Goal: Transaction & Acquisition: Purchase product/service

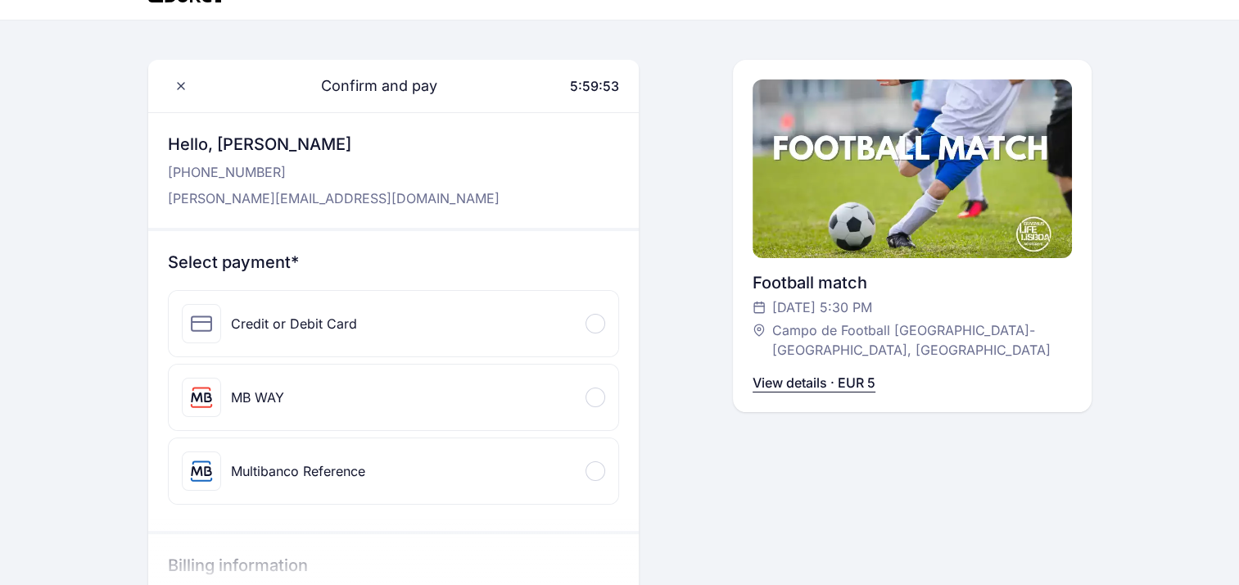
scroll to position [27, 0]
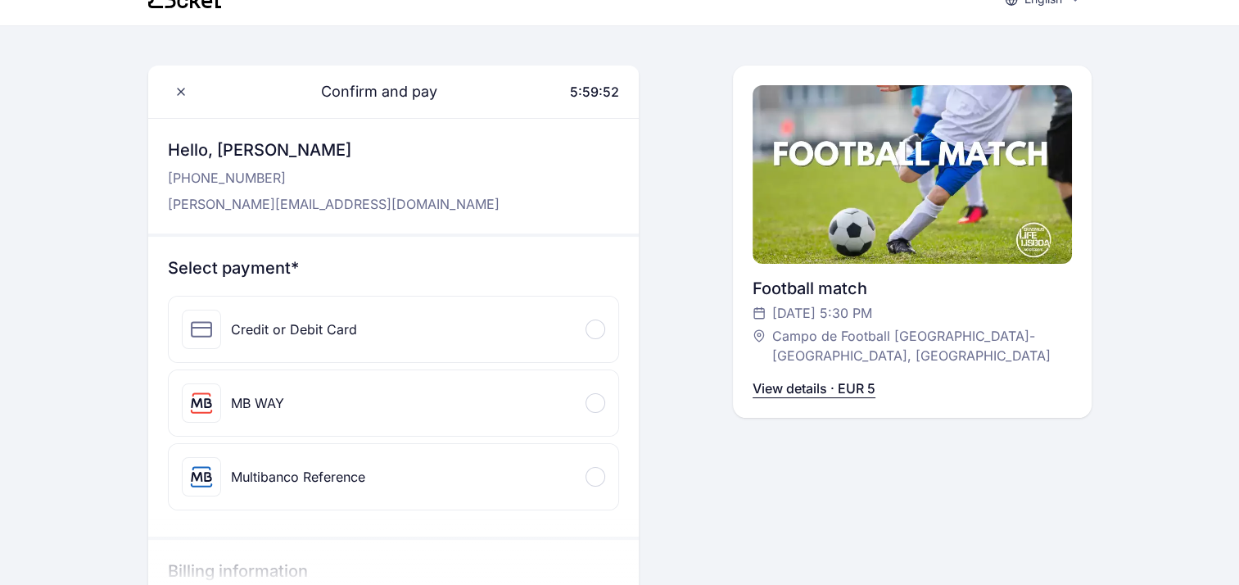
click at [603, 332] on div at bounding box center [595, 329] width 20 height 20
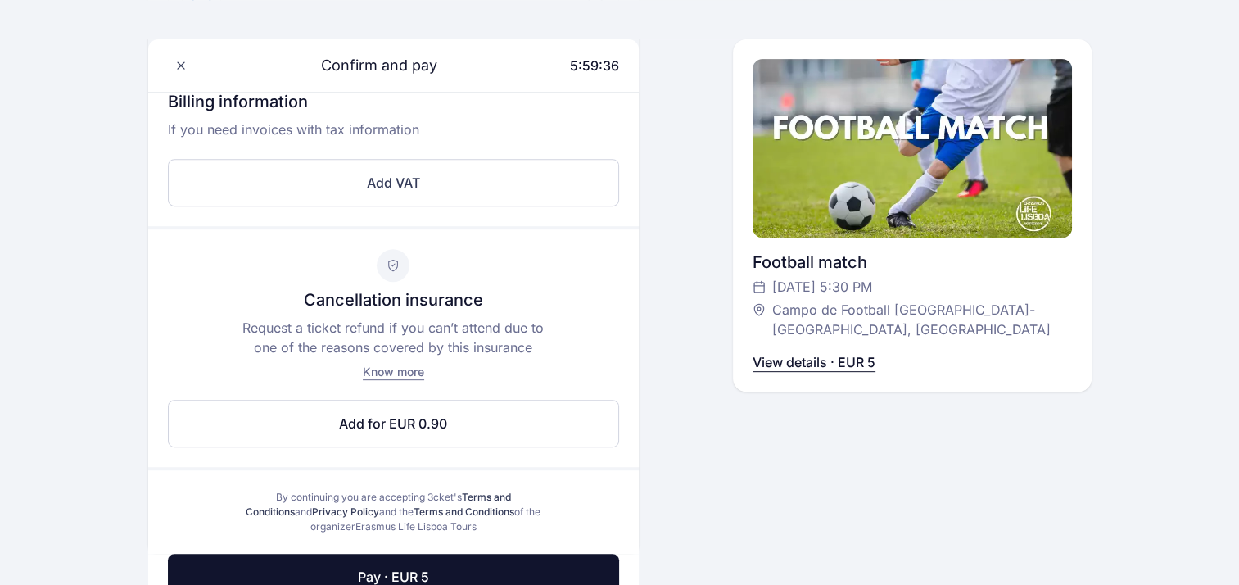
scroll to position [858, 0]
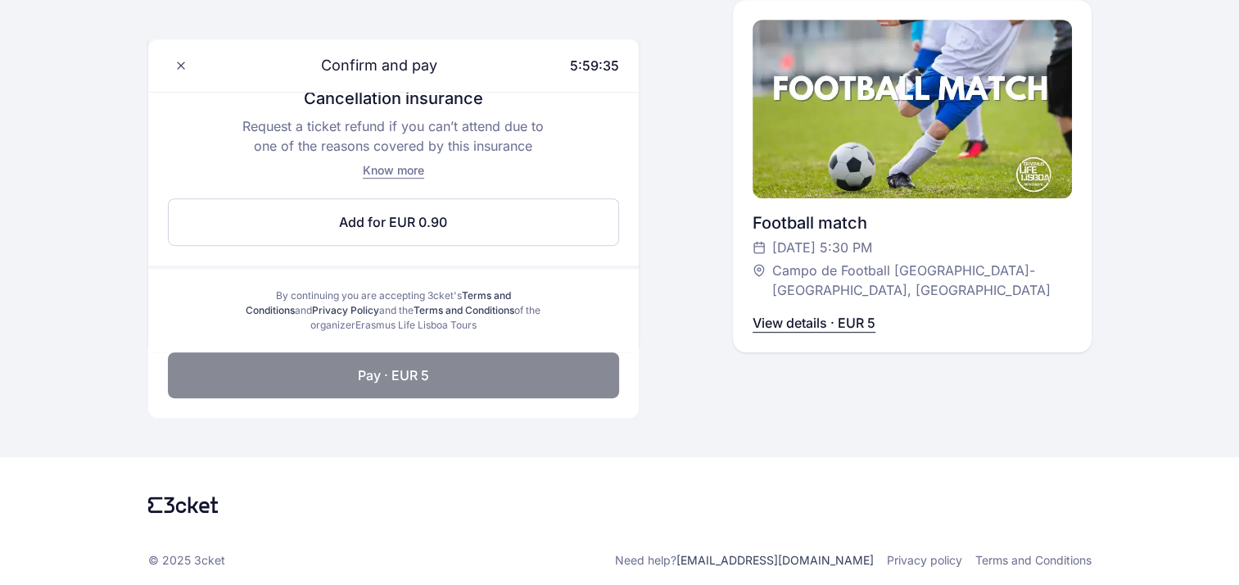
click at [517, 382] on button "Pay · EUR 5" at bounding box center [393, 375] width 451 height 46
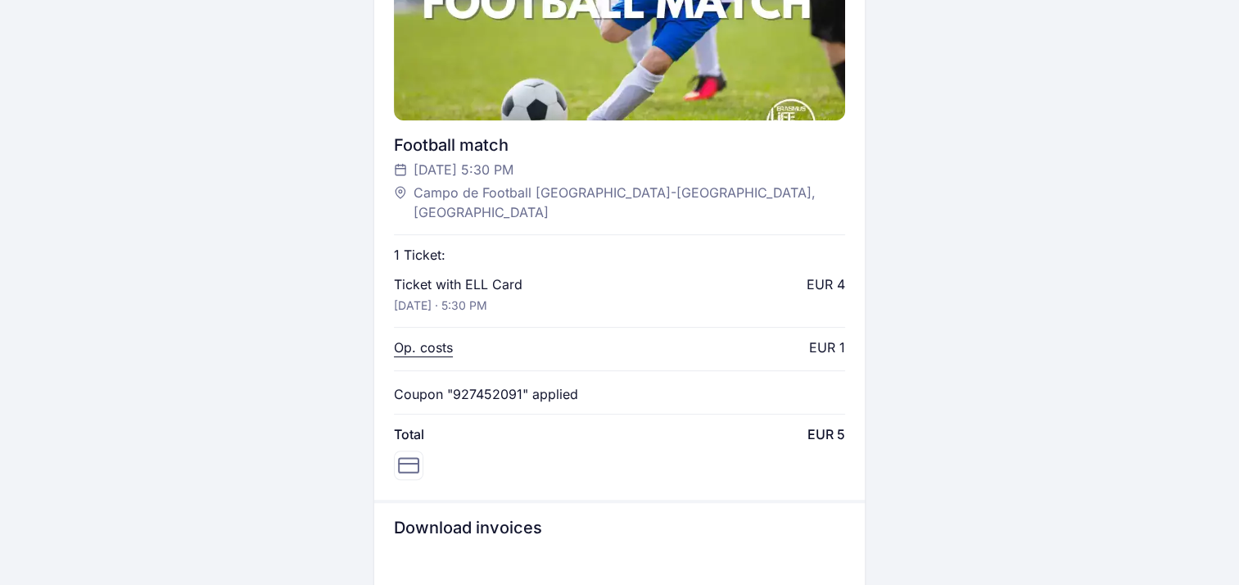
scroll to position [563, 0]
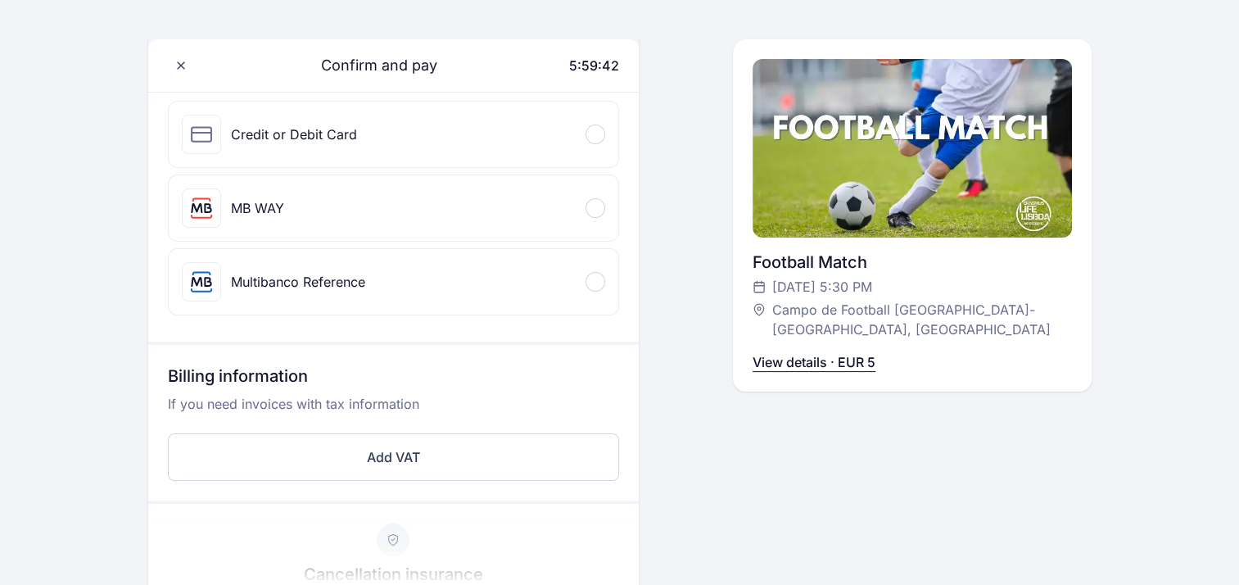
scroll to position [216, 0]
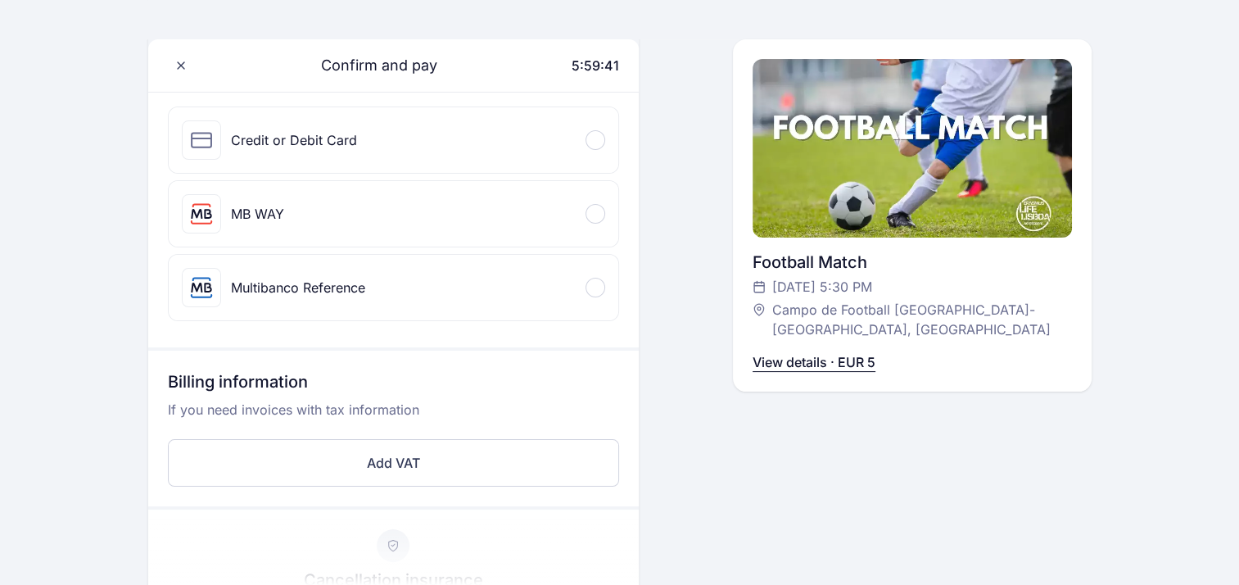
click at [603, 151] on div "Credit or Debit Card" at bounding box center [394, 140] width 450 height 66
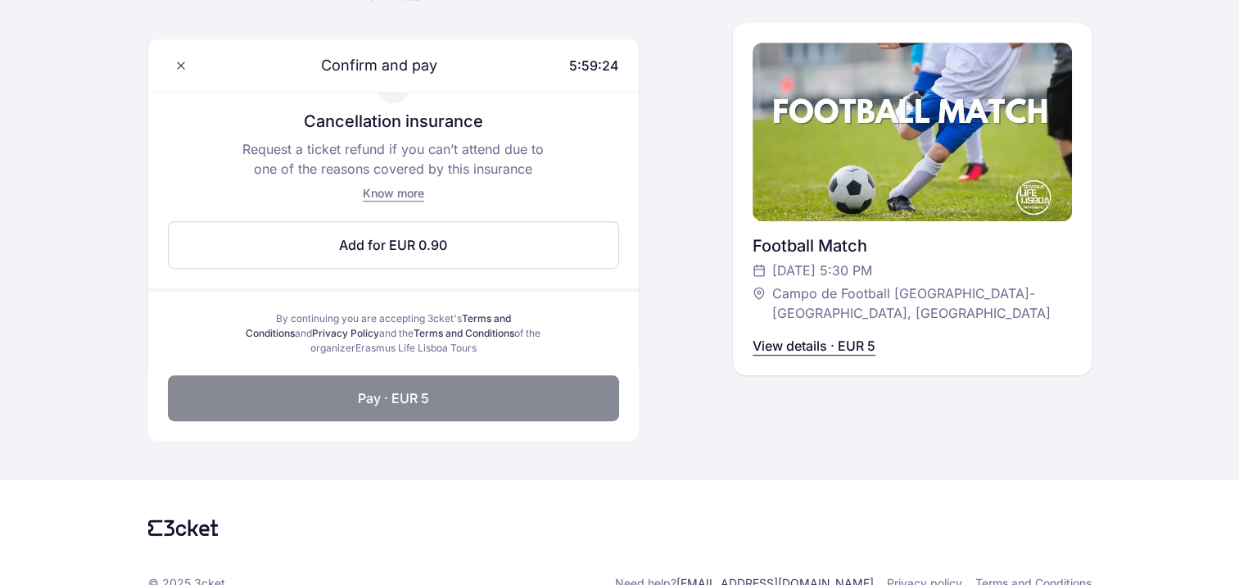
scroll to position [858, 0]
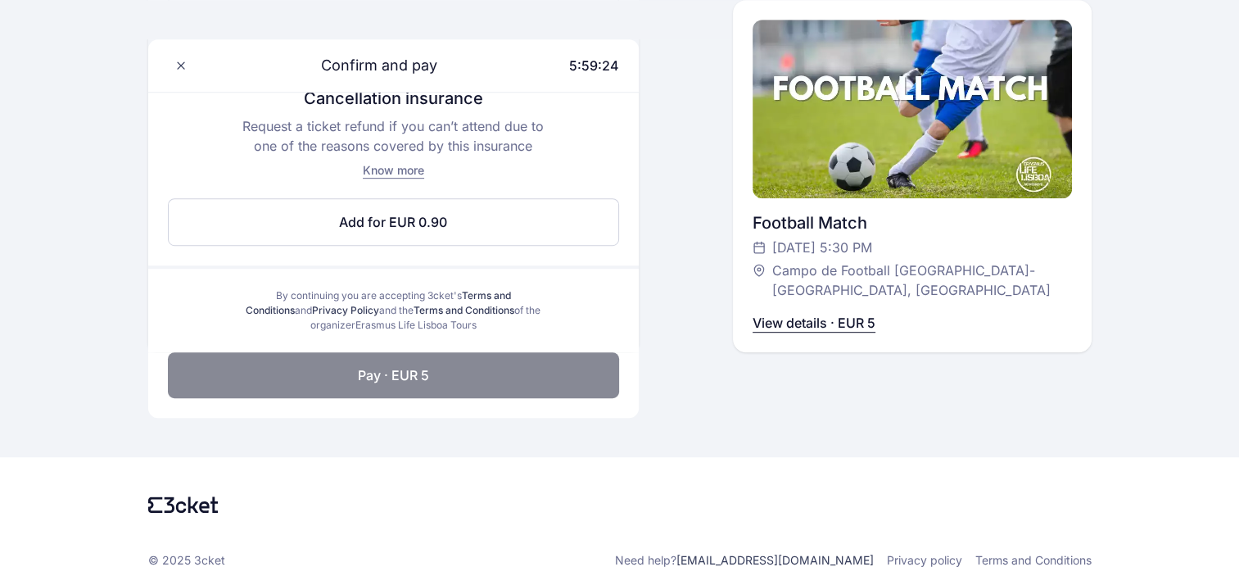
click at [452, 376] on button "Pay · EUR 5" at bounding box center [393, 375] width 451 height 46
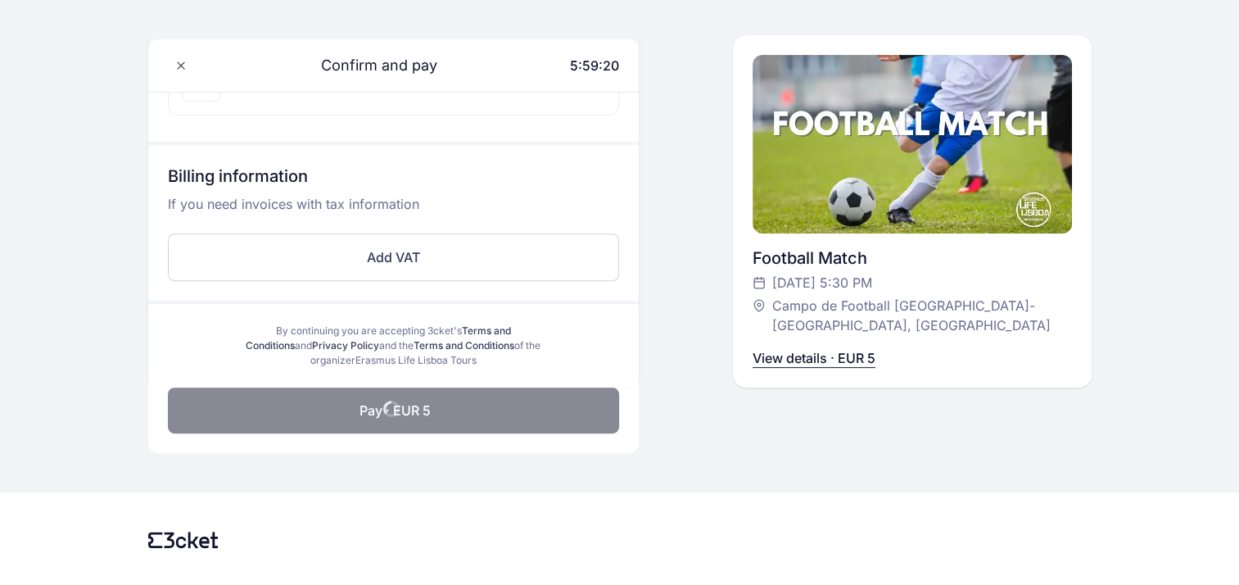
scroll to position [581, 0]
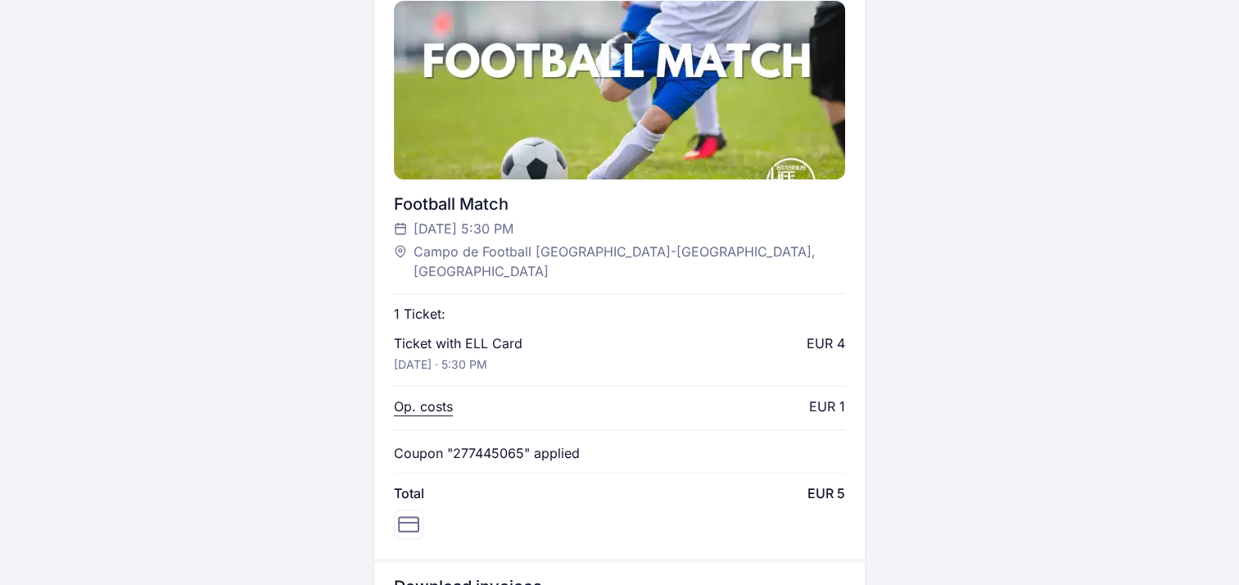
scroll to position [507, 0]
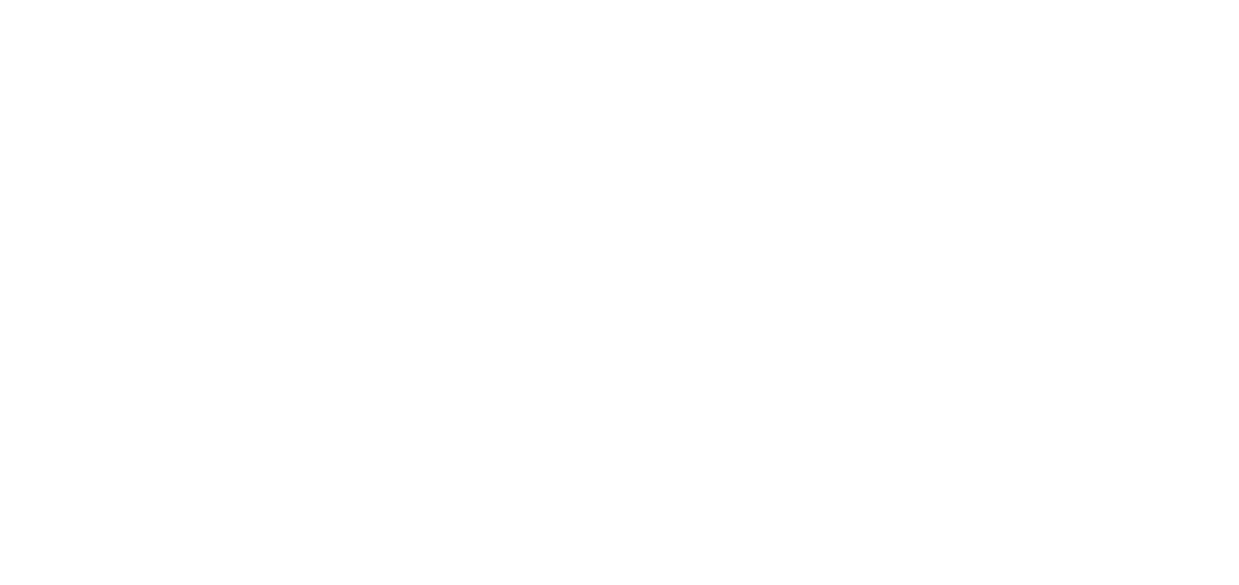
scroll to position [319, 0]
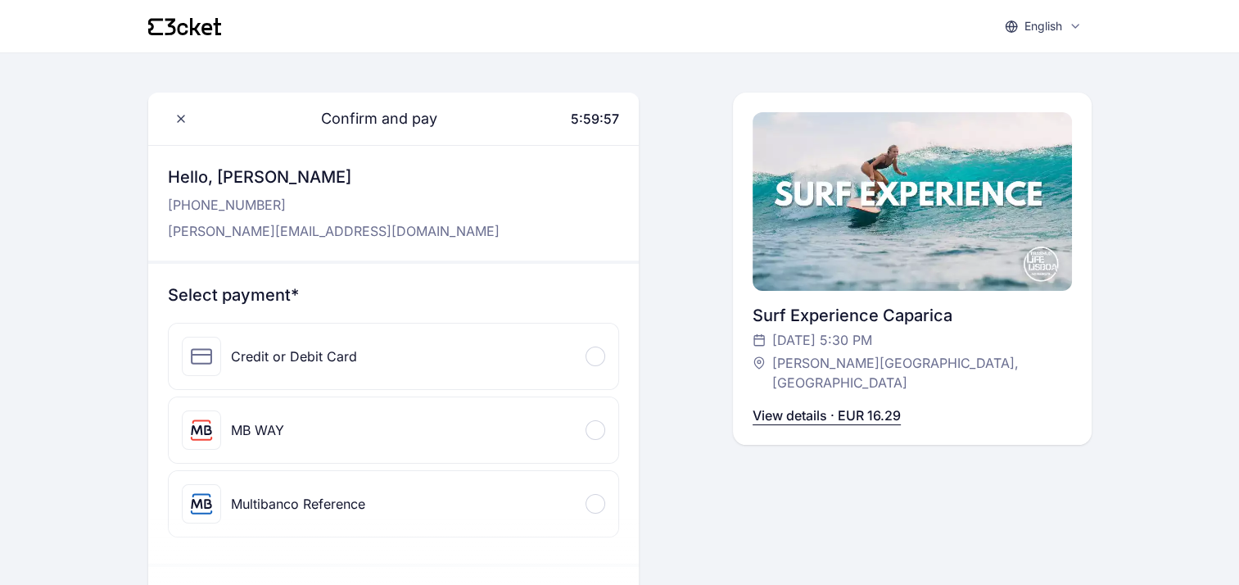
click at [590, 356] on div at bounding box center [595, 356] width 20 height 20
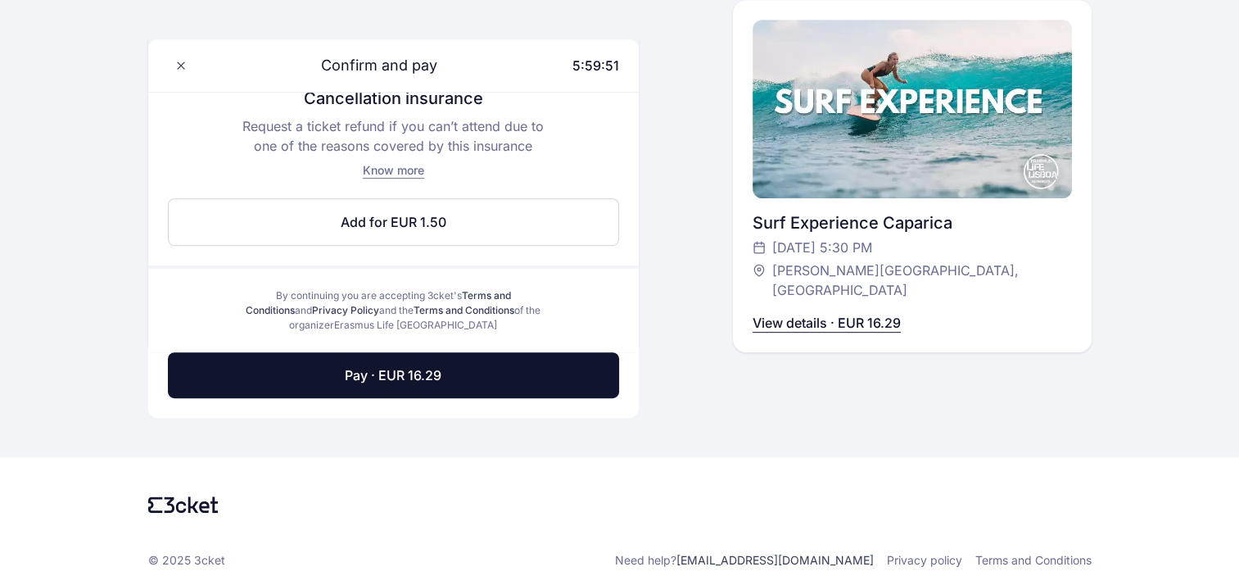
scroll to position [850, 0]
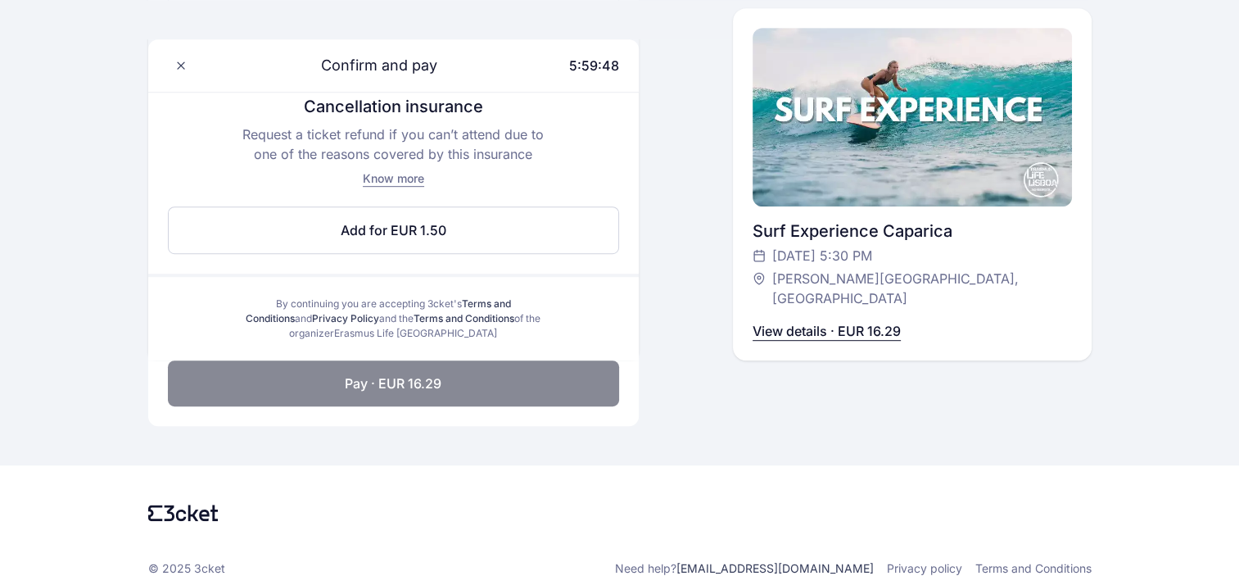
click at [434, 375] on span "Pay · EUR 16.29" at bounding box center [393, 383] width 97 height 20
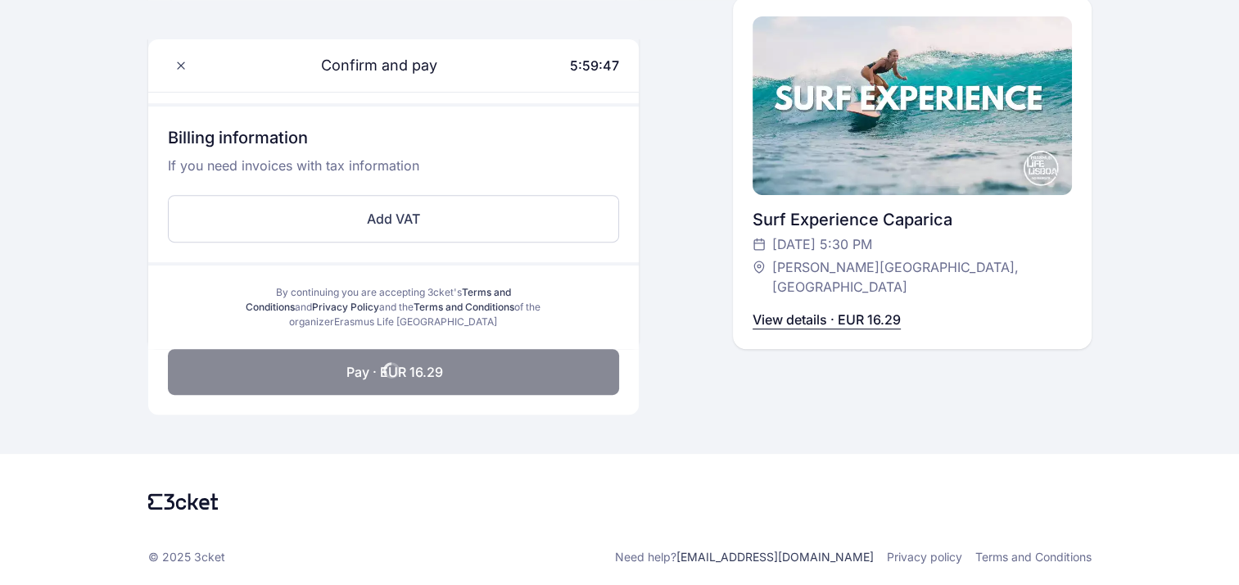
scroll to position [618, 0]
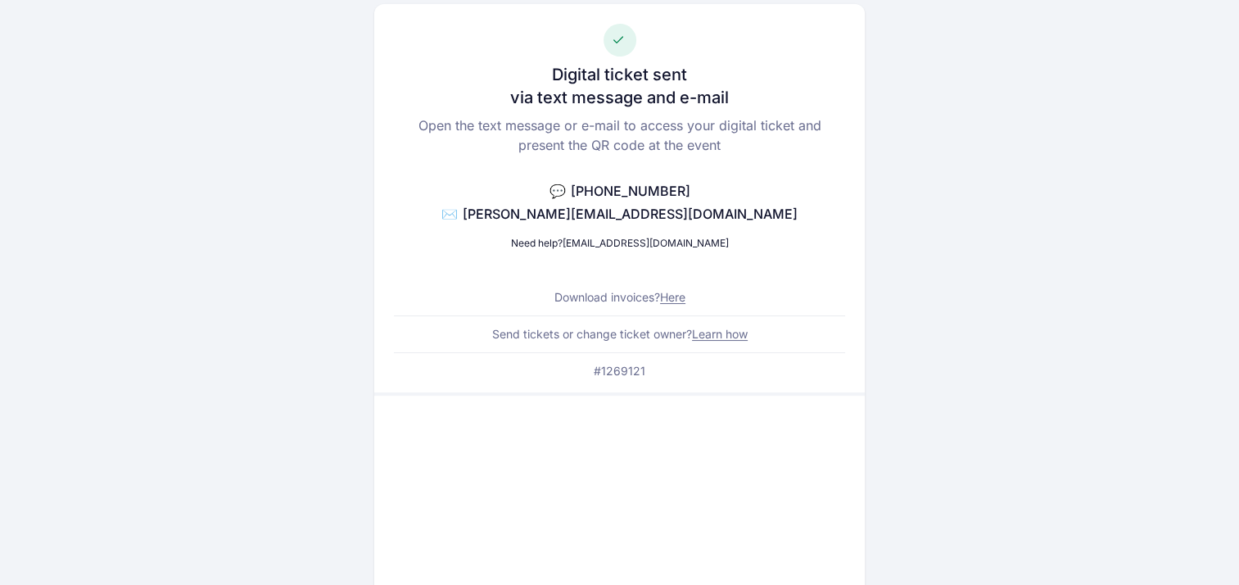
scroll to position [93, 0]
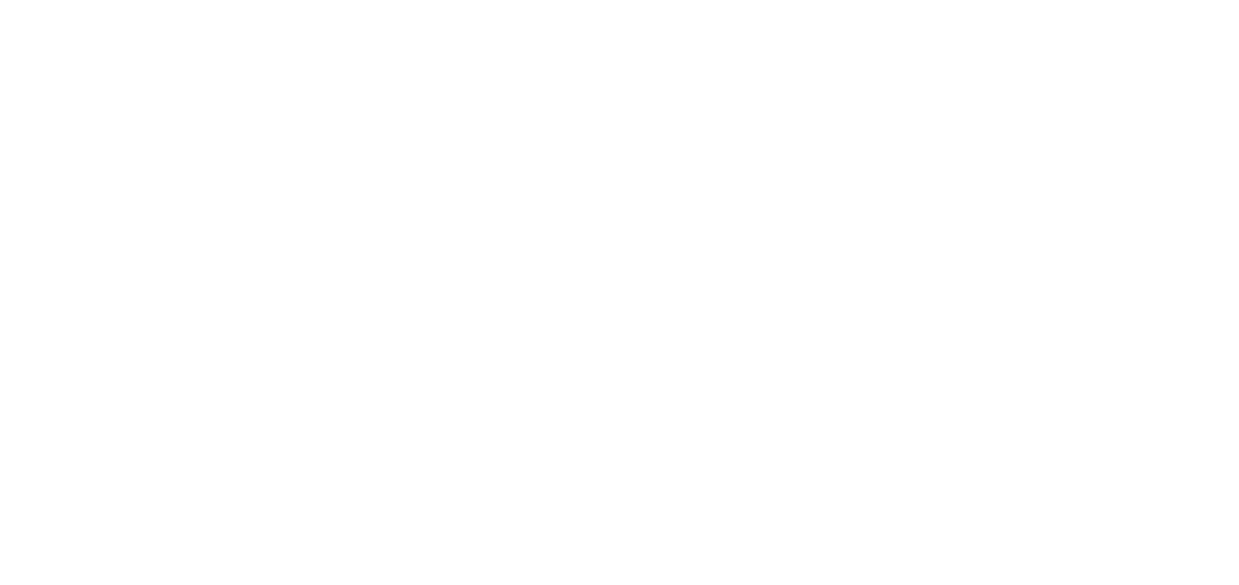
scroll to position [319, 0]
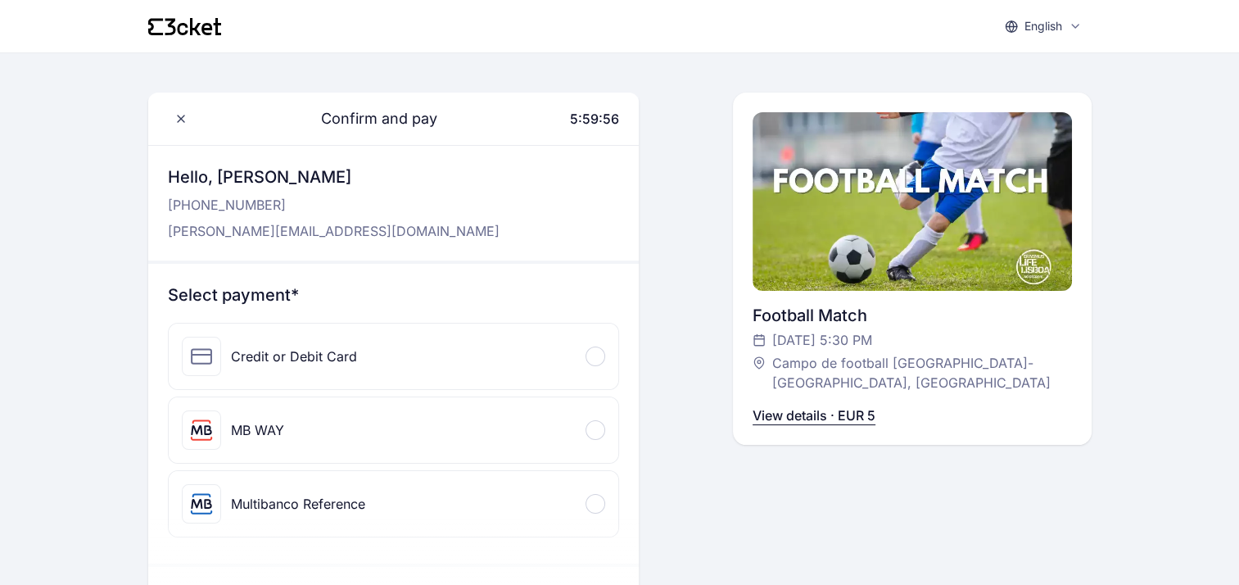
click at [594, 341] on div "Credit or Debit Card" at bounding box center [394, 356] width 450 height 66
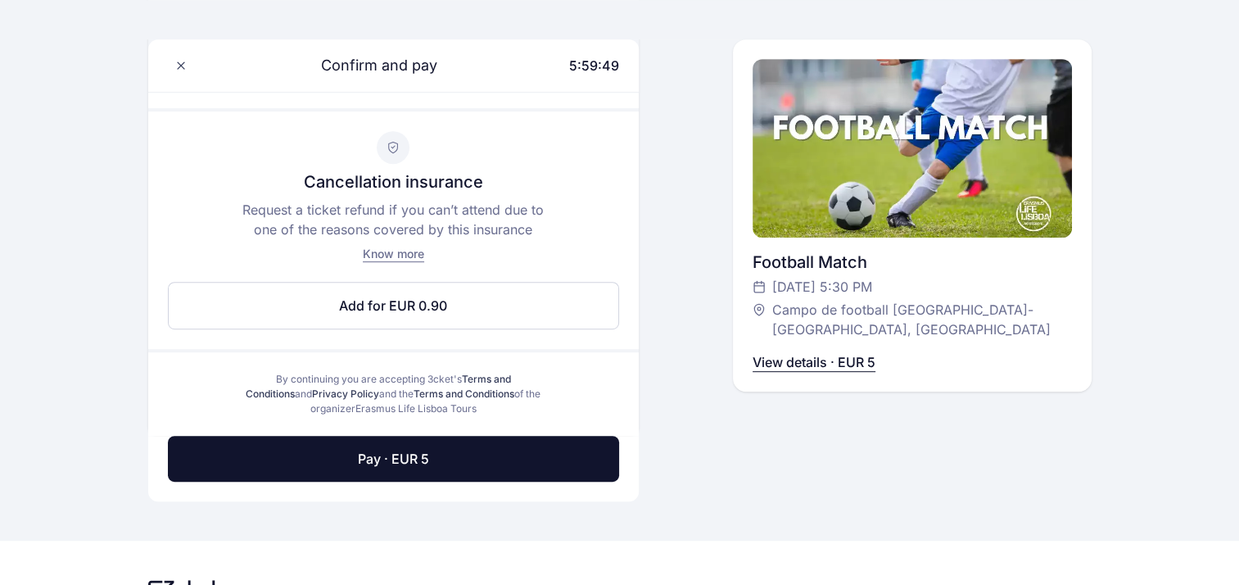
scroll to position [858, 0]
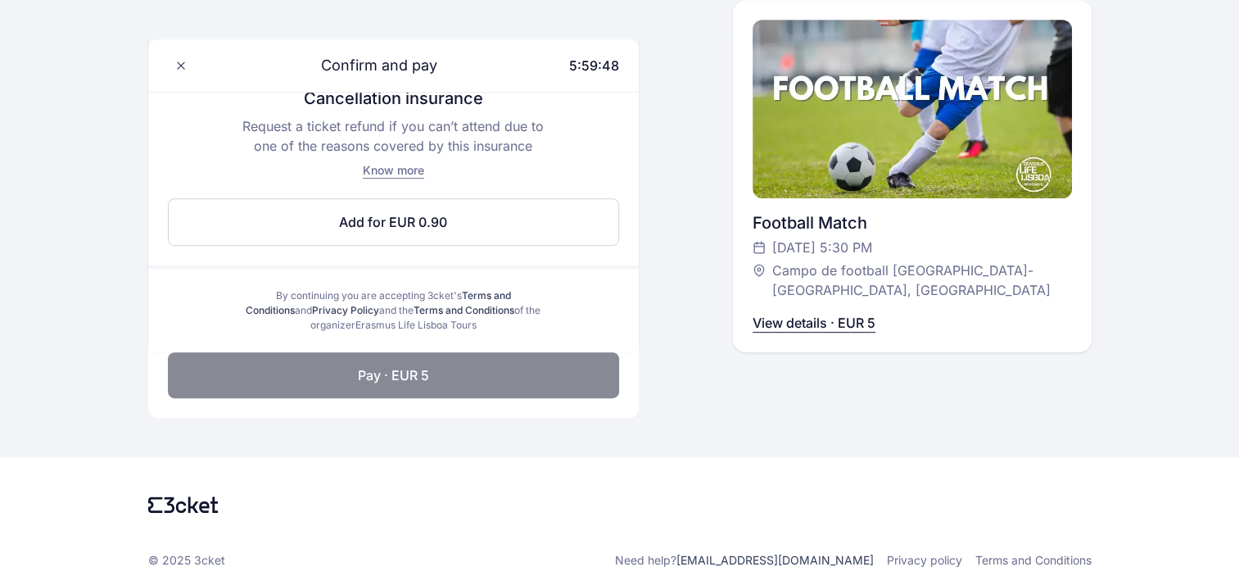
click at [539, 360] on button "Pay · EUR 5" at bounding box center [393, 375] width 451 height 46
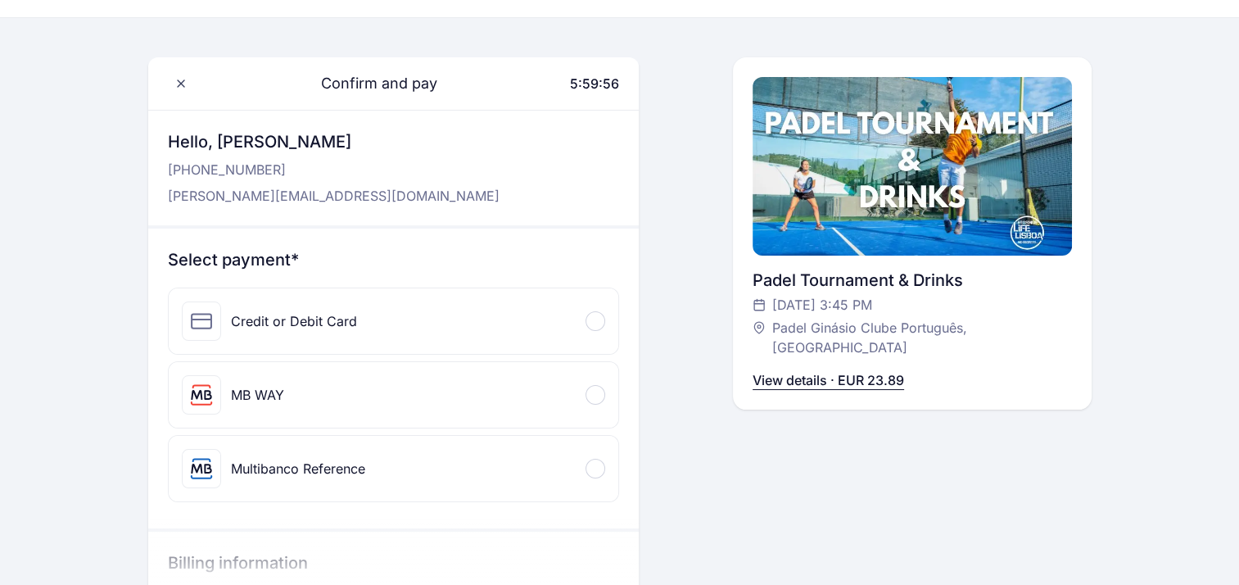
scroll to position [36, 0]
click at [606, 318] on div "Credit or Debit Card" at bounding box center [394, 320] width 450 height 66
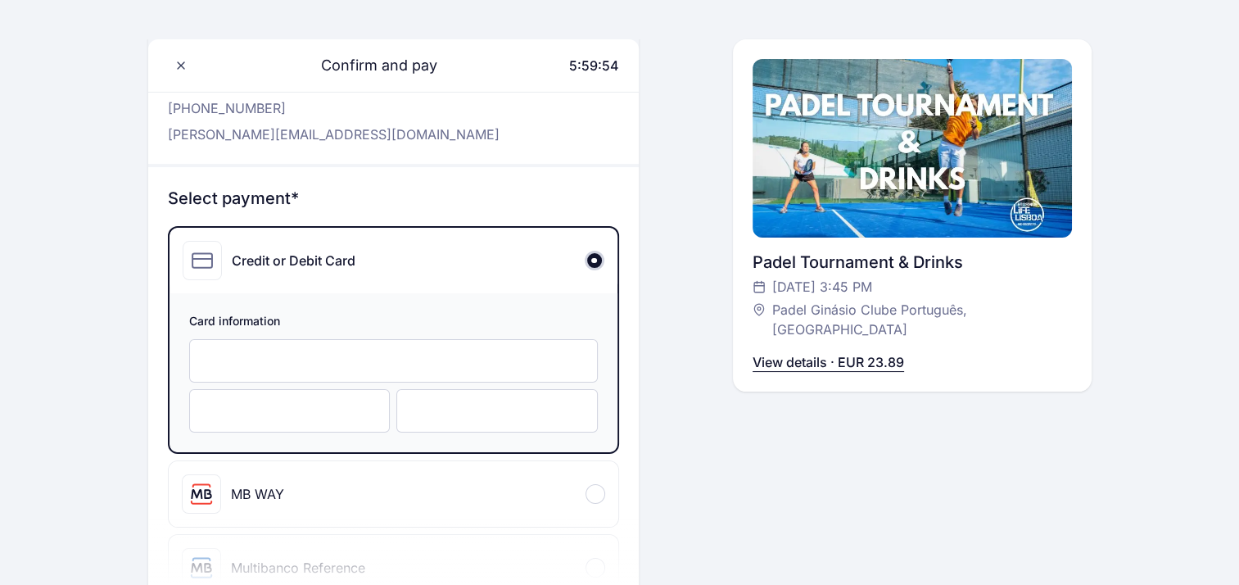
scroll to position [102, 0]
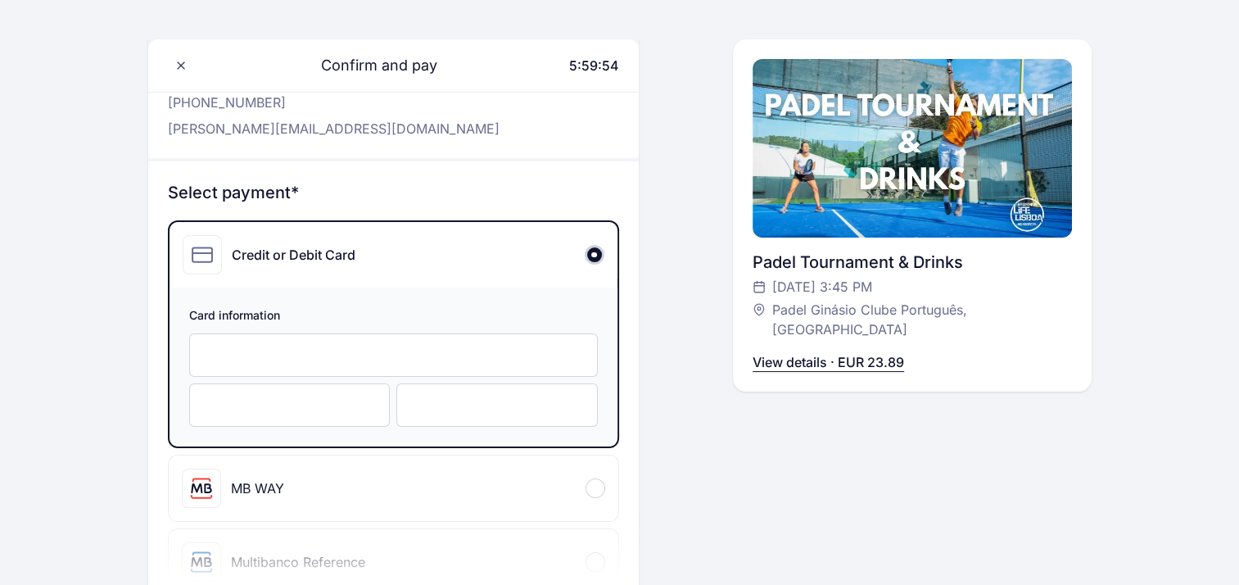
click at [518, 362] on div at bounding box center [393, 354] width 409 height 43
click at [455, 367] on div at bounding box center [393, 354] width 409 height 43
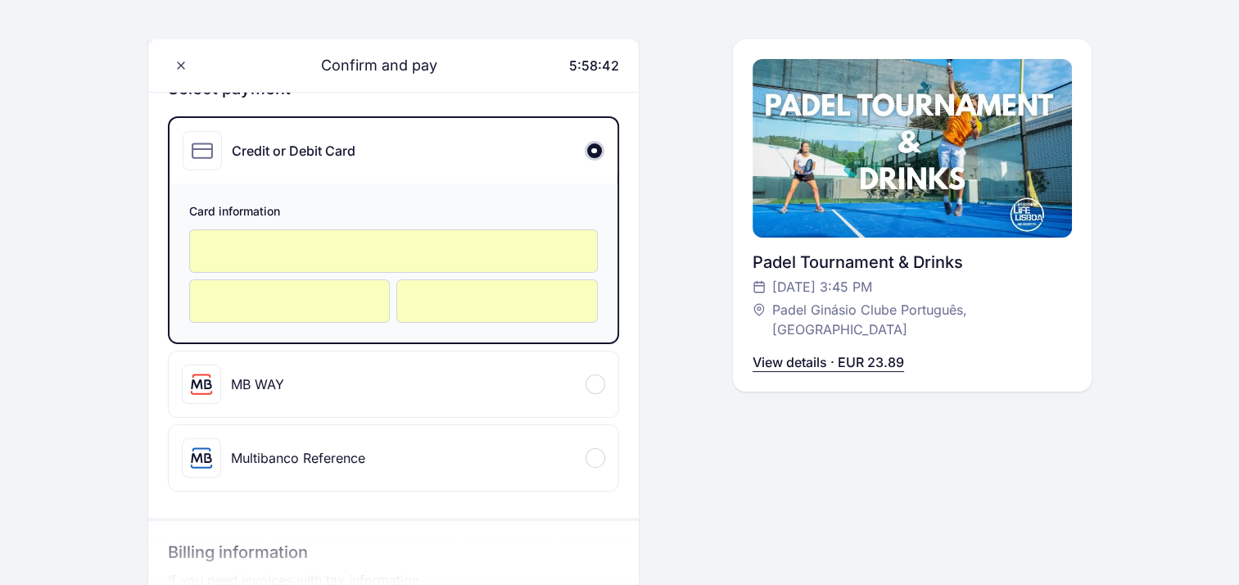
scroll to position [172, 0]
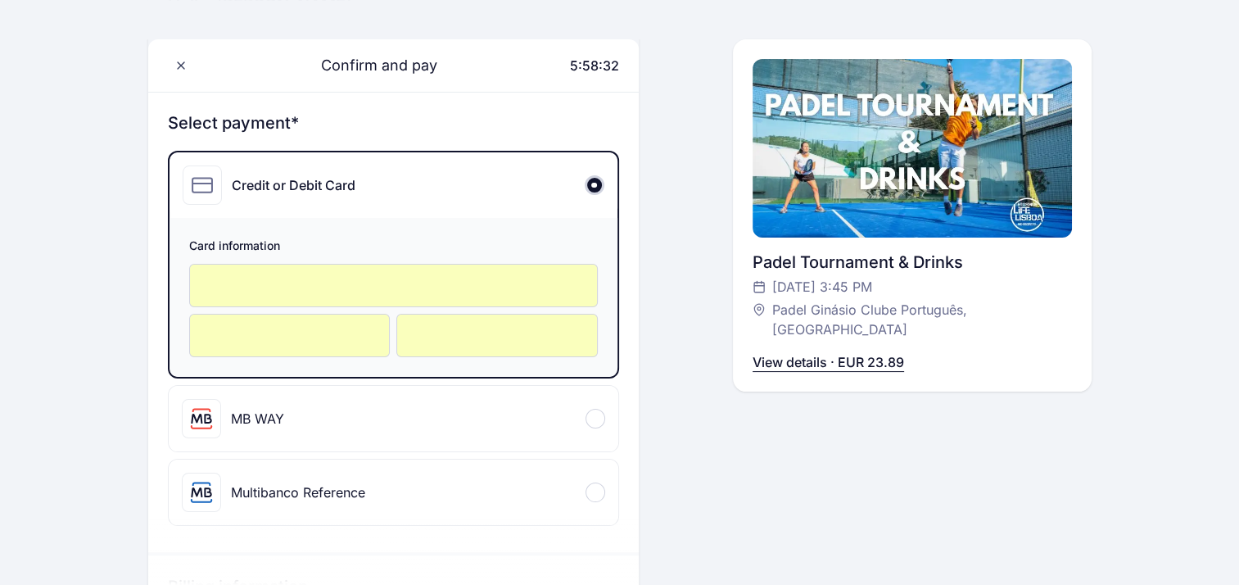
click at [776, 459] on div "Confirm and pay 5:58:32 Hello, Sebastian Kemp +417 622 418 79 sebastian.kemp@st…" at bounding box center [912, 480] width 359 height 1118
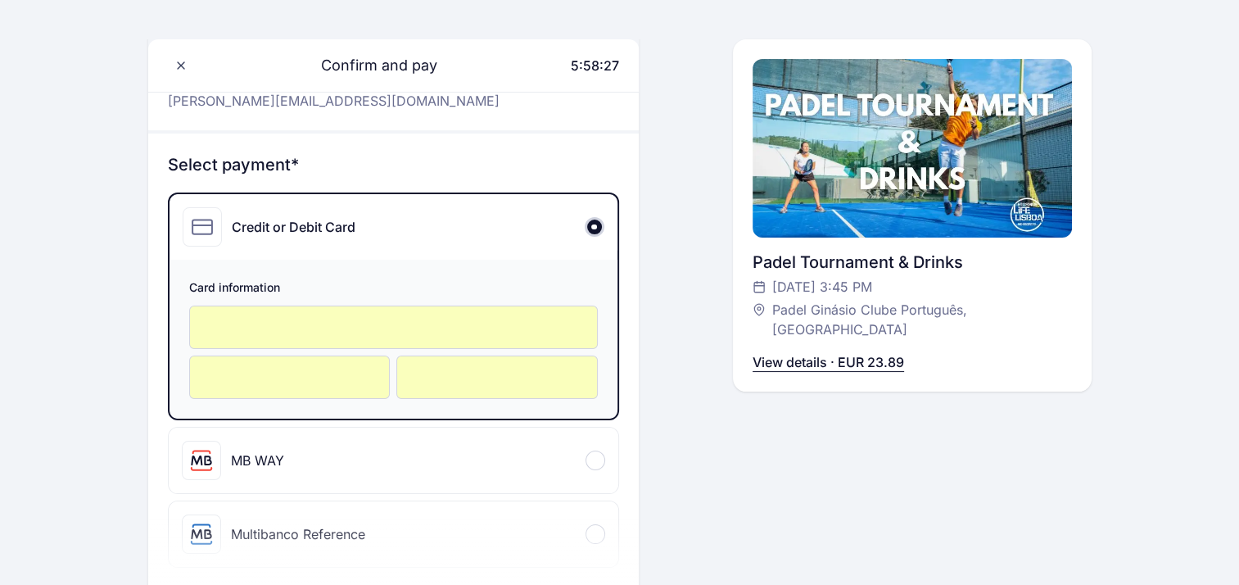
scroll to position [126, 0]
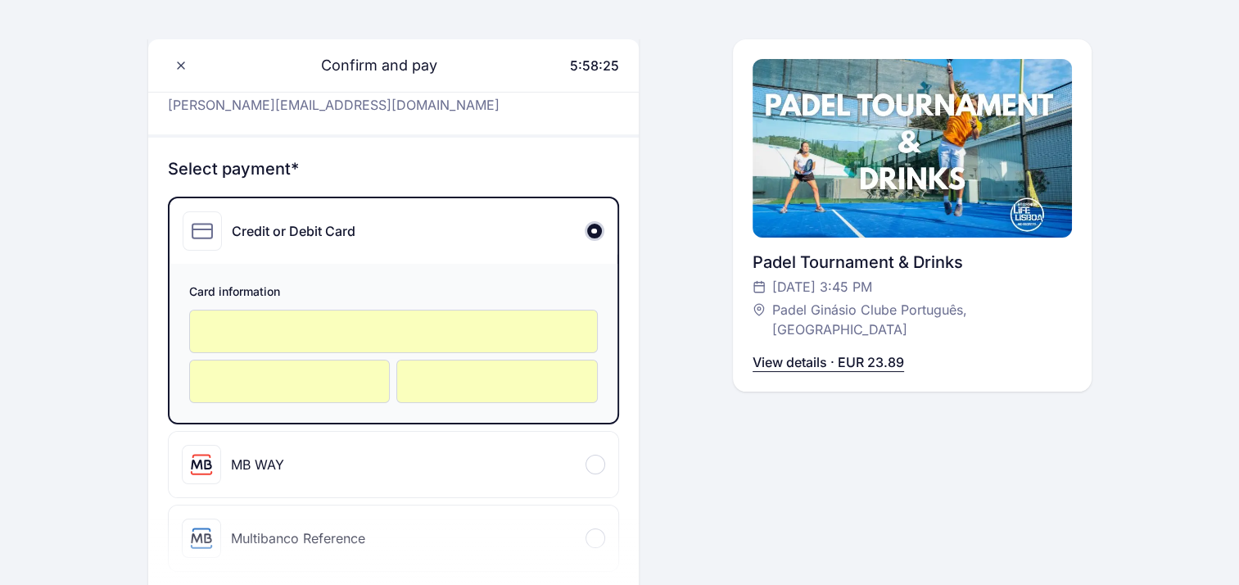
click at [380, 318] on div at bounding box center [393, 330] width 409 height 43
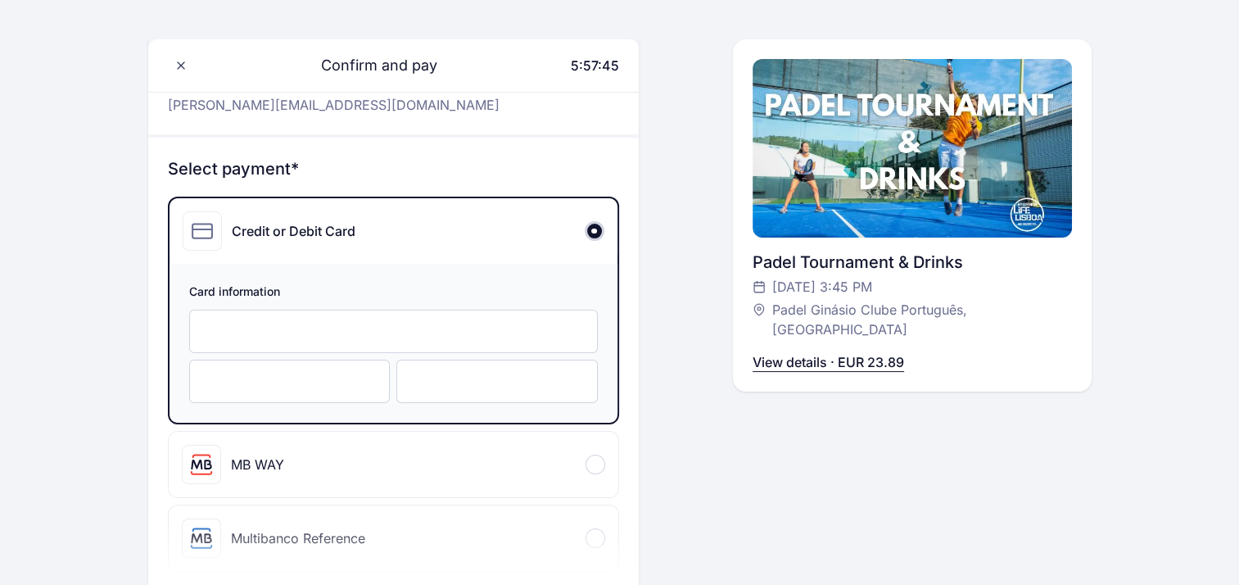
click at [824, 476] on div "Confirm and pay 5:57:45 Hello, Sebastian Kemp +417 622 418 79 sebastian.kemp@st…" at bounding box center [912, 525] width 359 height 1118
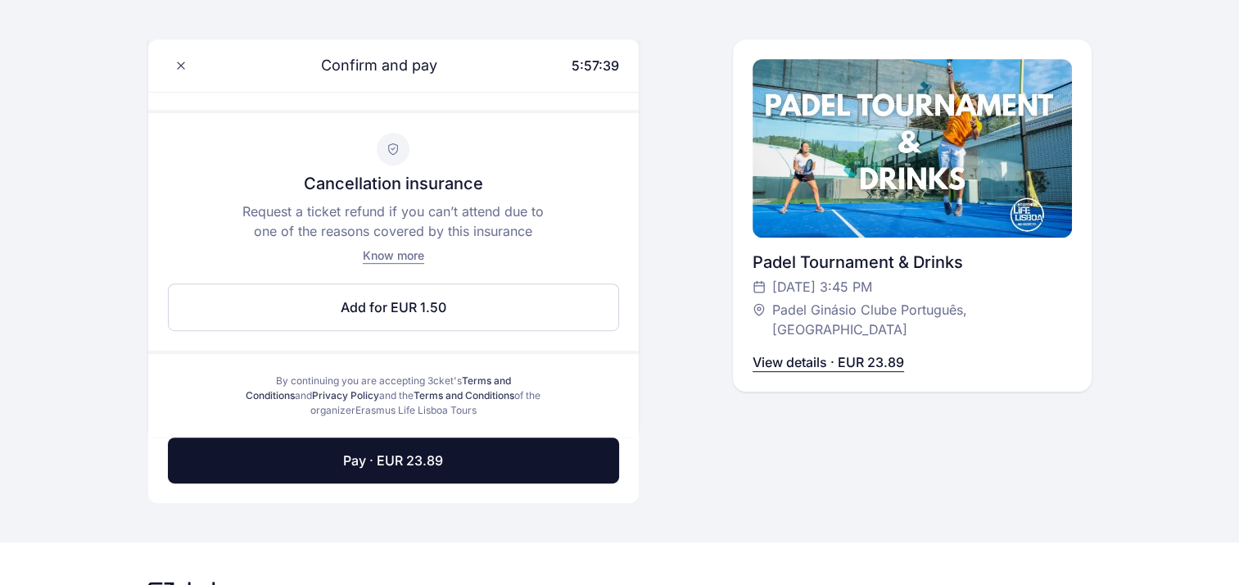
scroll to position [858, 0]
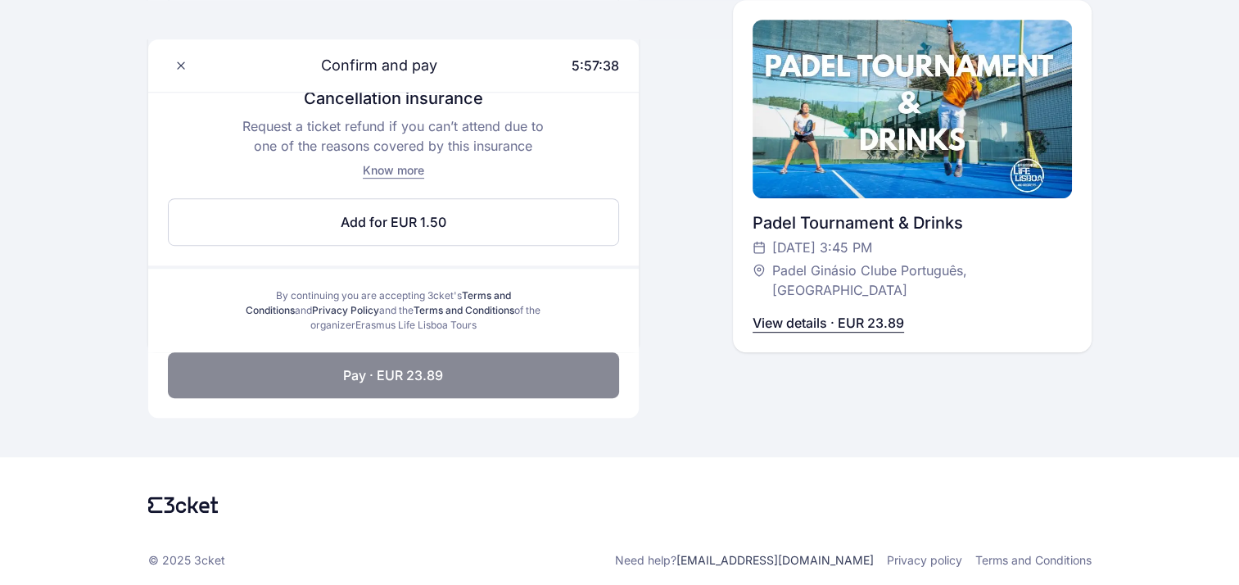
click at [540, 367] on button "Pay · EUR 23.89" at bounding box center [393, 375] width 451 height 46
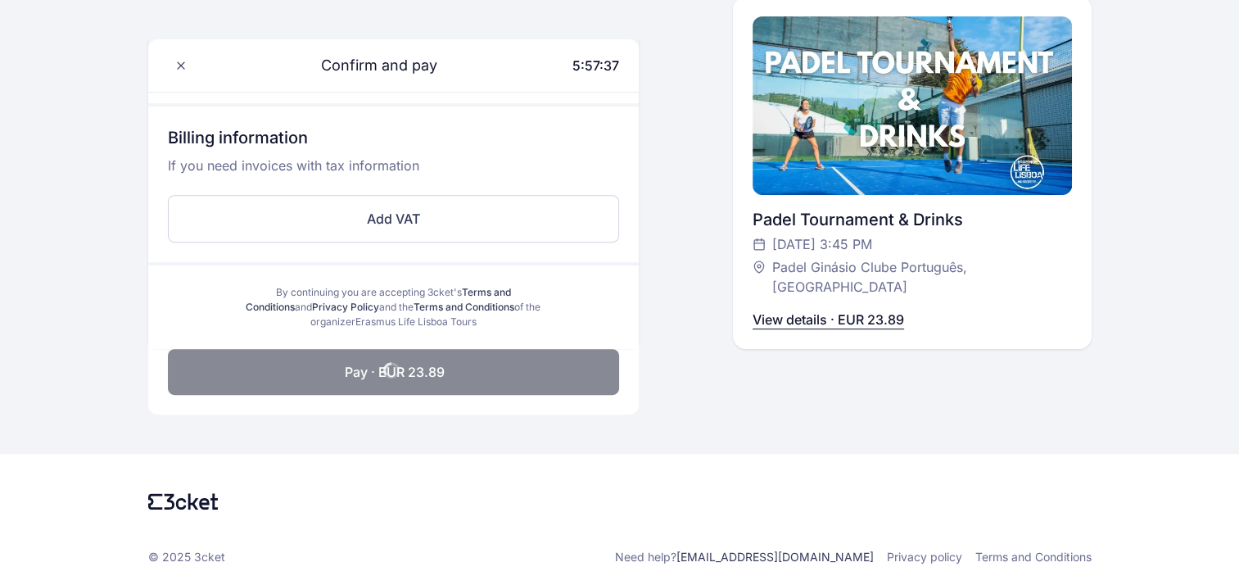
scroll to position [618, 0]
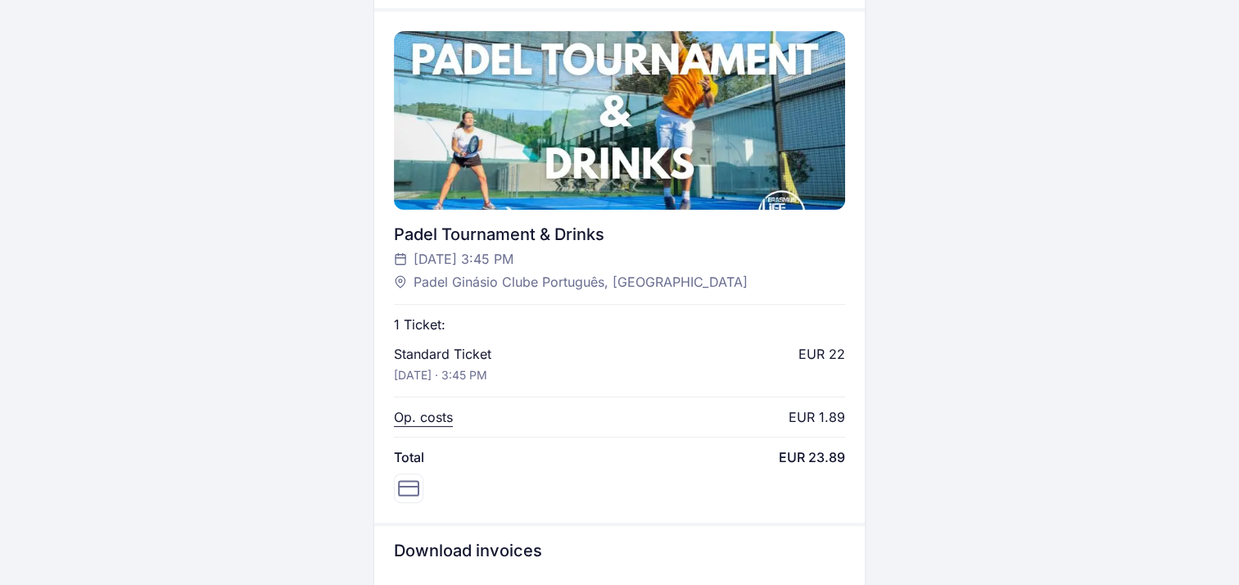
scroll to position [475, 0]
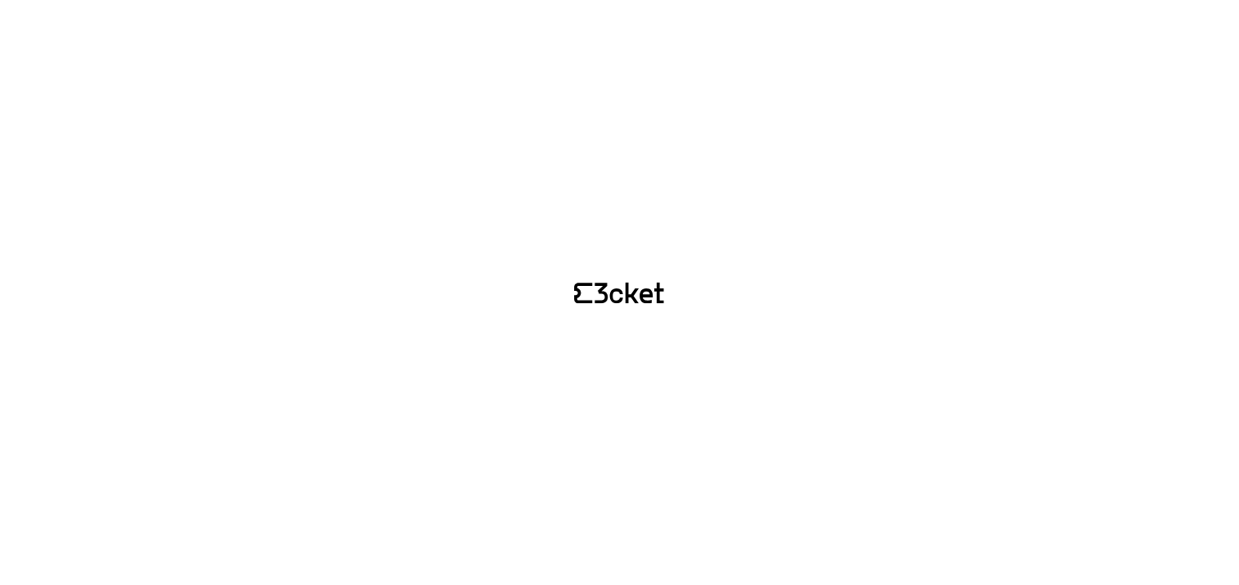
scroll to position [319, 0]
